Goal: Task Accomplishment & Management: Manage account settings

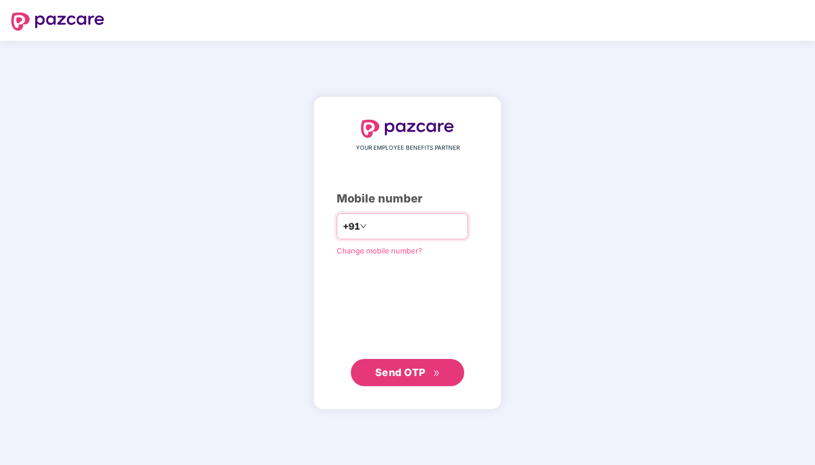
type input "**********"
click at [414, 366] on span "Send OTP" at bounding box center [400, 372] width 50 height 12
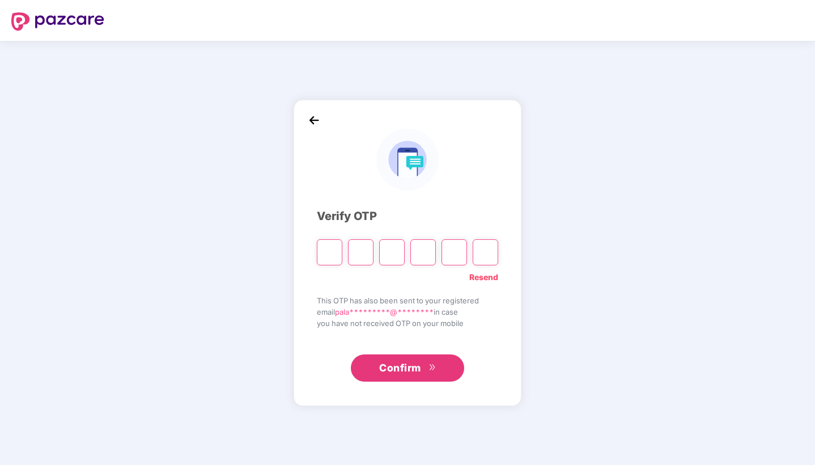
type input "*"
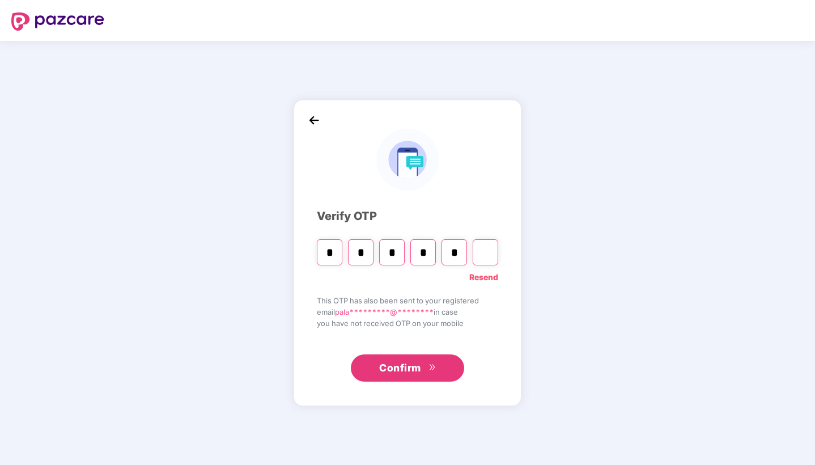
type input "*"
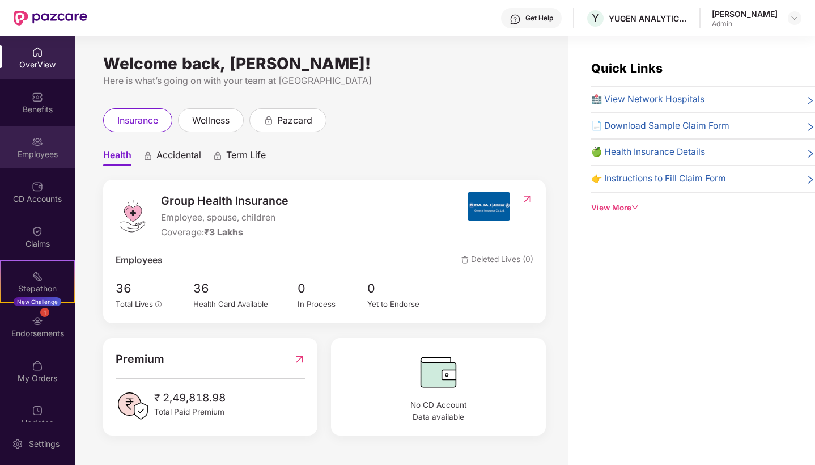
click at [34, 145] on img at bounding box center [37, 141] width 11 height 11
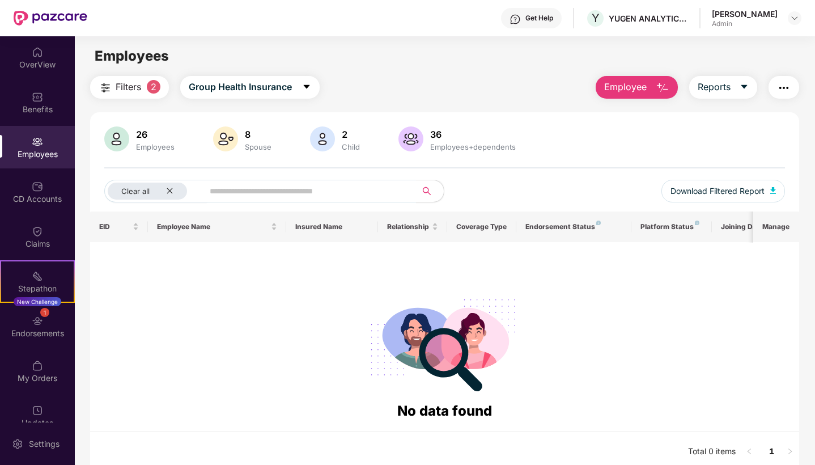
click at [640, 91] on span "Employee" at bounding box center [625, 87] width 43 height 14
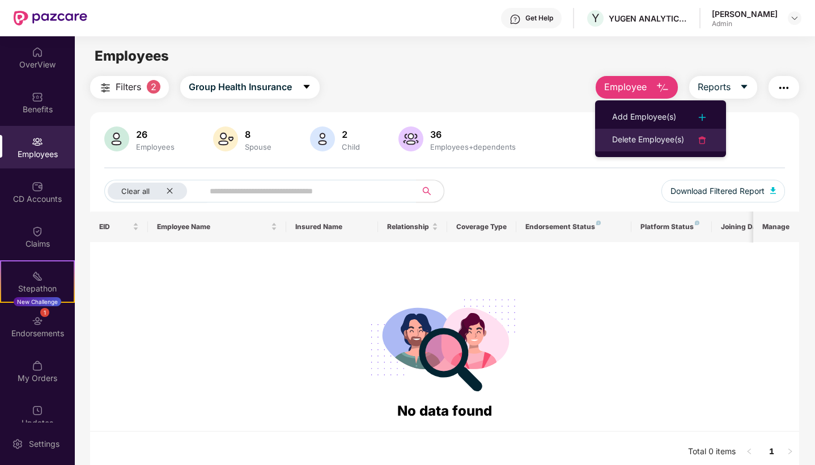
click at [642, 139] on div "Delete Employee(s)" at bounding box center [648, 140] width 72 height 14
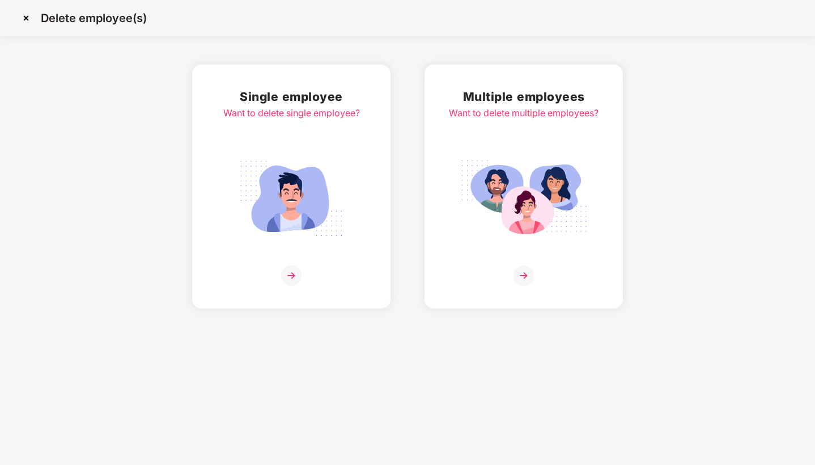
click at [290, 277] on img at bounding box center [291, 275] width 20 height 20
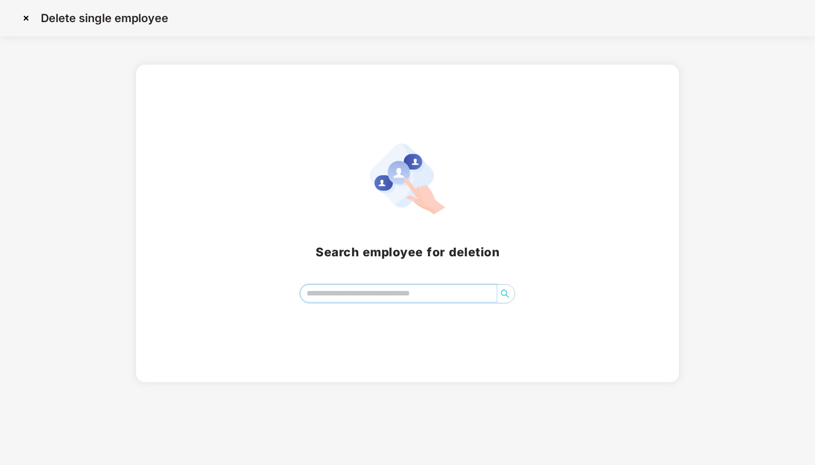
click at [334, 298] on input "search" at bounding box center [398, 292] width 196 height 17
type input "*******"
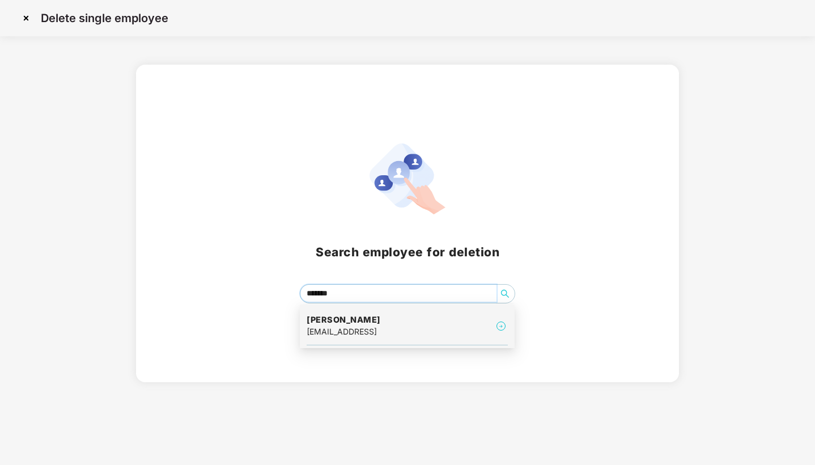
click at [370, 328] on div "[EMAIL_ADDRESS]" at bounding box center [344, 331] width 74 height 12
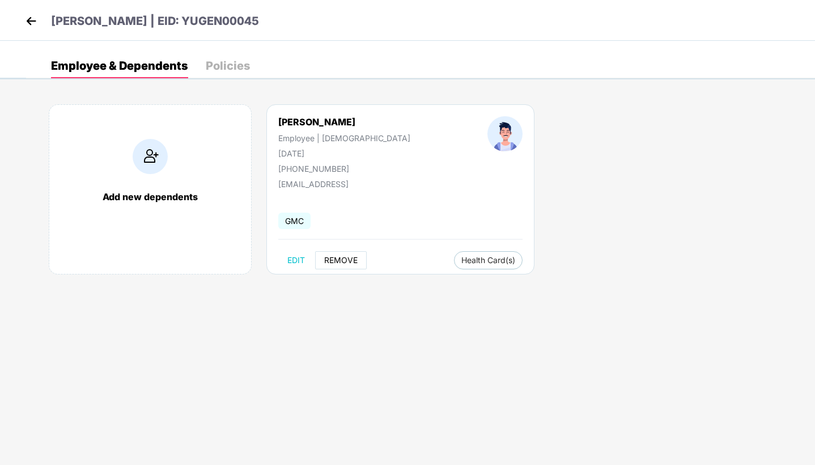
click at [345, 256] on span "REMOVE" at bounding box center [340, 260] width 33 height 9
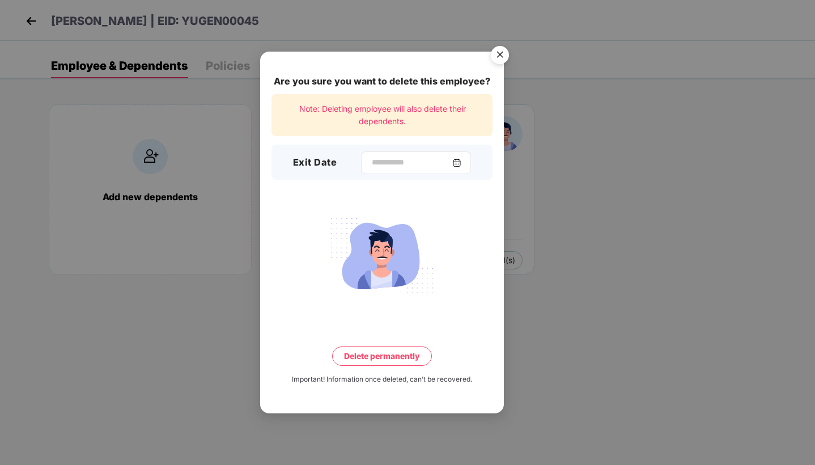
click at [461, 164] on img at bounding box center [456, 162] width 9 height 9
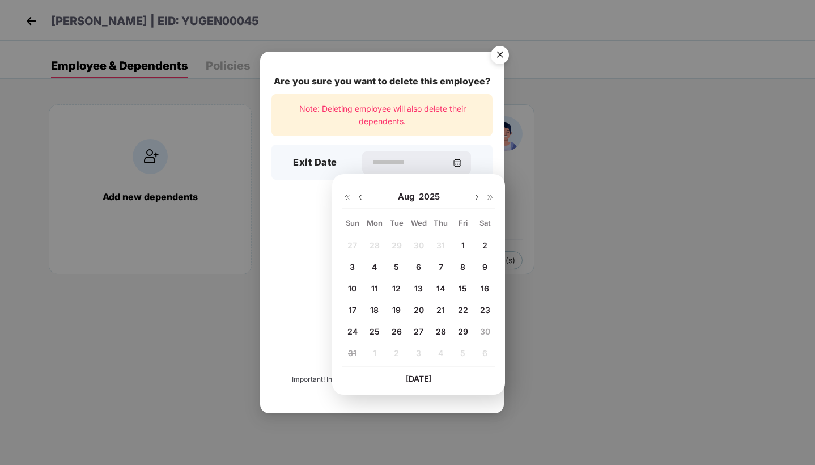
click at [461, 334] on span "29" at bounding box center [463, 331] width 10 height 10
type input "**********"
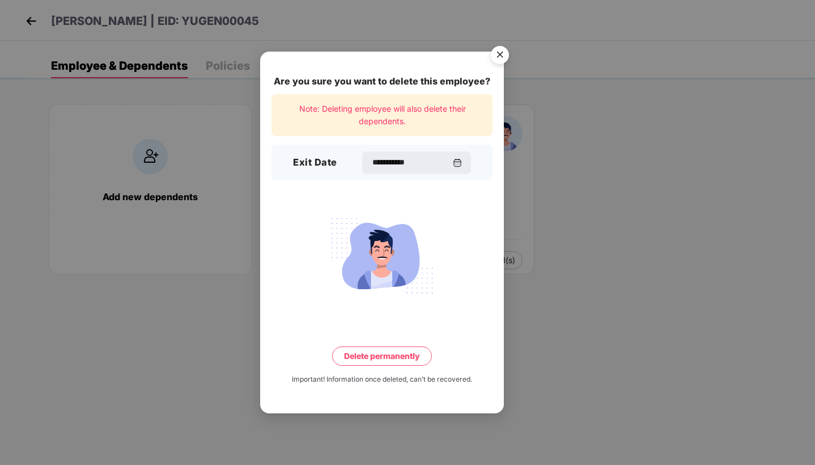
click at [377, 361] on button "Delete permanently" at bounding box center [382, 355] width 100 height 19
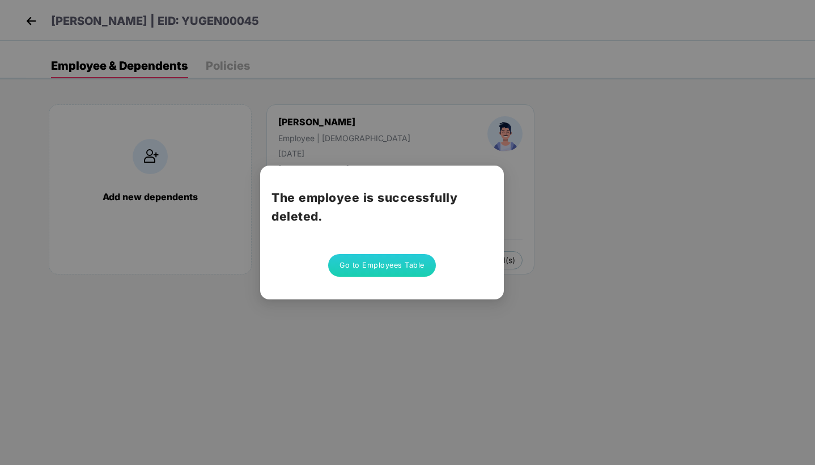
click at [402, 270] on button "Go to Employees Table" at bounding box center [382, 265] width 108 height 23
